Goal: Check status: Check status

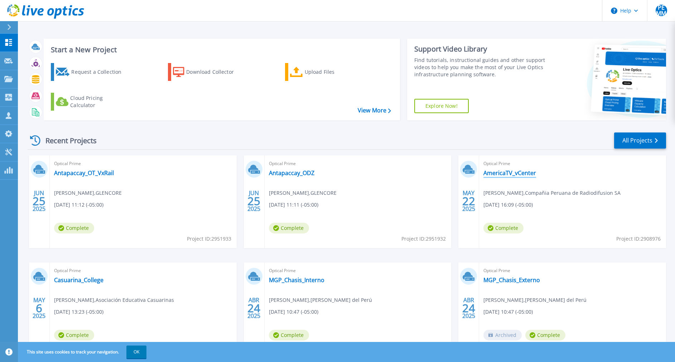
click at [505, 171] on link "AmericaTV_vCenter" at bounding box center [510, 172] width 53 height 7
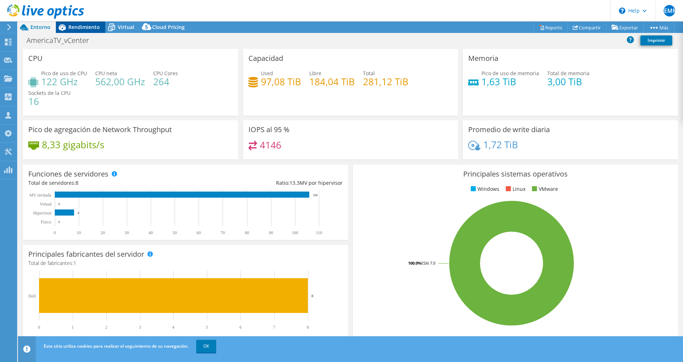
click at [85, 32] on div "Rendimiento" at bounding box center [80, 26] width 49 height 11
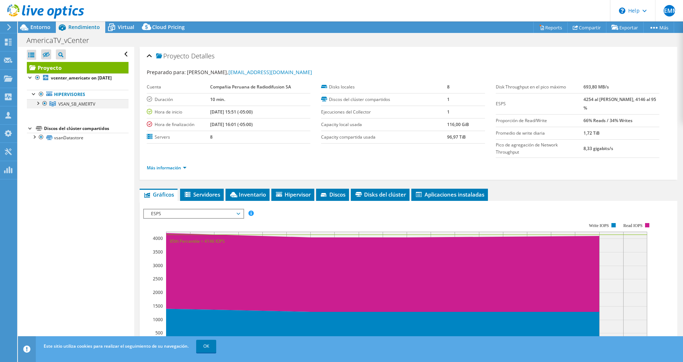
click at [39, 106] on div at bounding box center [37, 102] width 7 height 7
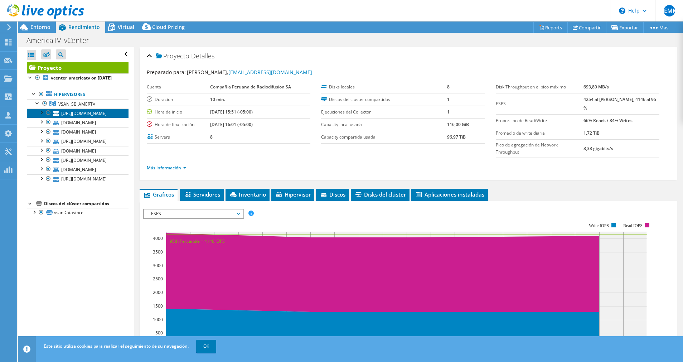
click at [92, 118] on link "vsanr740xd_sb04.amertv.com.pe" at bounding box center [78, 113] width 102 height 9
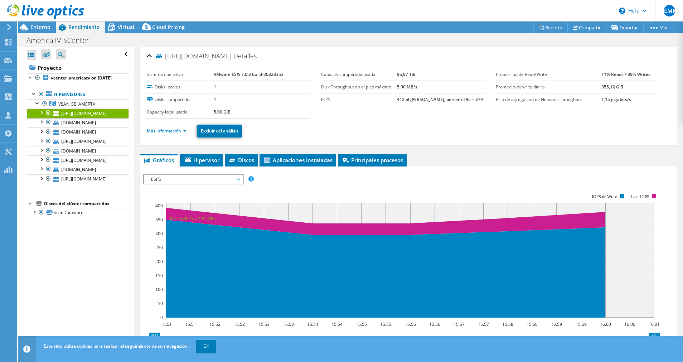
click at [178, 131] on link "Más información" at bounding box center [167, 131] width 40 height 6
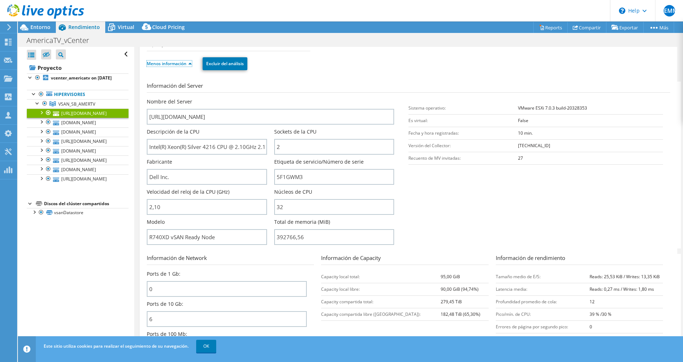
scroll to position [54, 0]
